Goal: Manage account settings

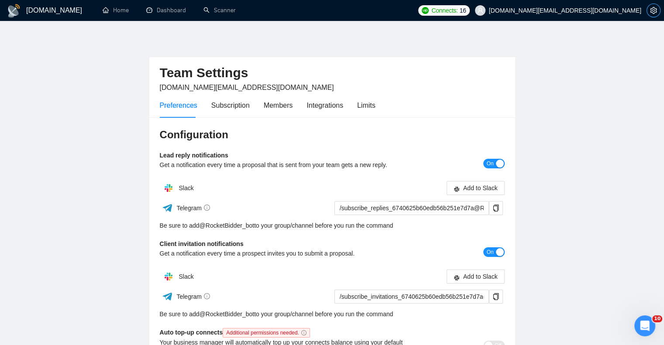
click at [653, 13] on icon "setting" at bounding box center [653, 10] width 7 height 7
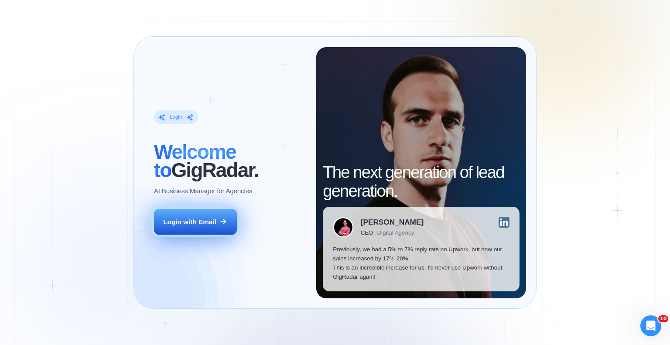
click at [196, 233] on button "Login with Email" at bounding box center [195, 222] width 83 height 26
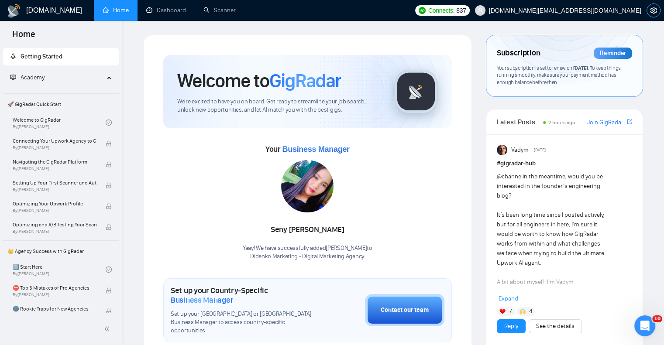
click at [649, 11] on span "setting" at bounding box center [653, 10] width 13 height 7
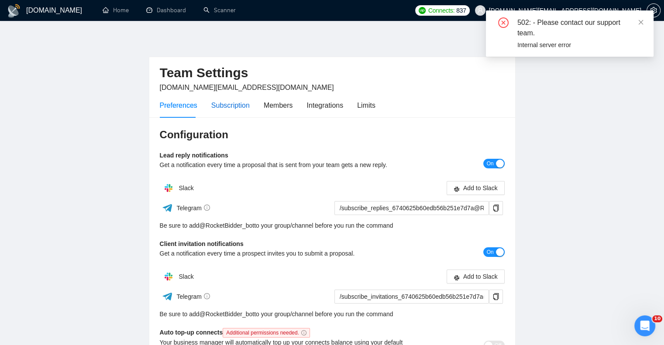
click at [234, 106] on div "Subscription" at bounding box center [230, 105] width 38 height 11
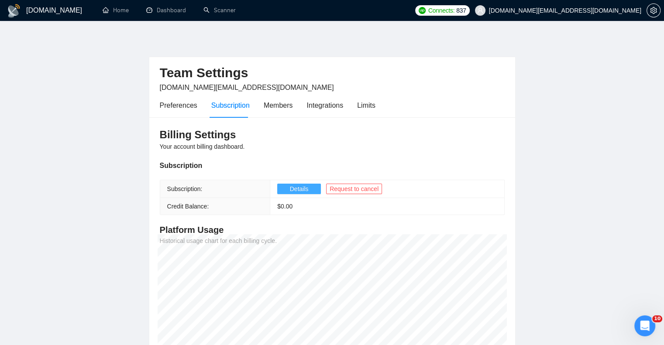
click at [309, 188] on button "Details" at bounding box center [299, 189] width 44 height 10
